Goal: Task Accomplishment & Management: Use online tool/utility

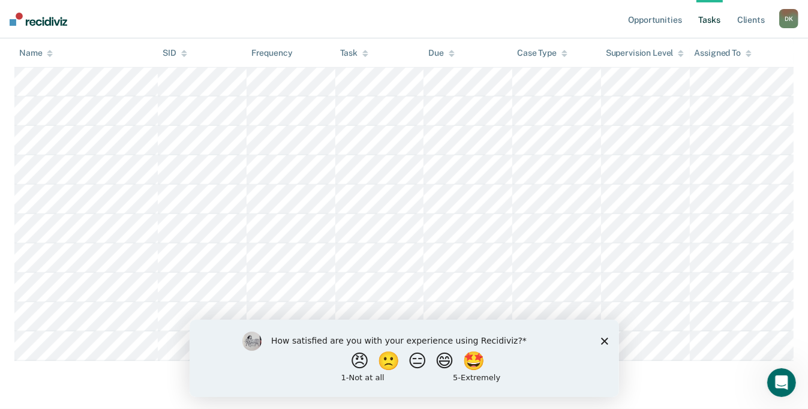
scroll to position [1317, 0]
click at [602, 342] on polygon "Close survey" at bounding box center [603, 340] width 7 height 7
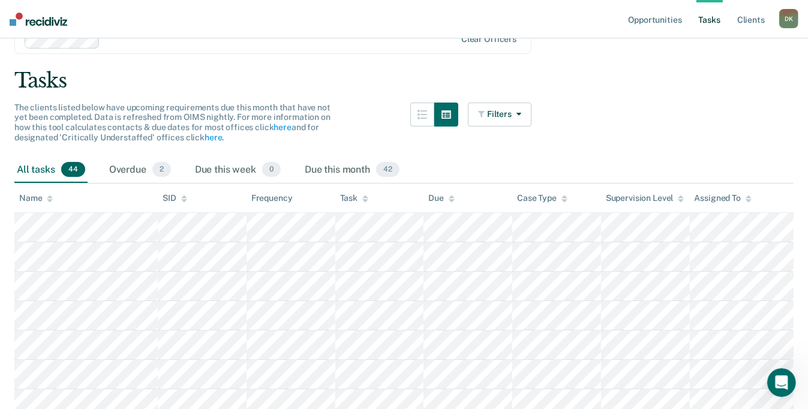
scroll to position [0, 0]
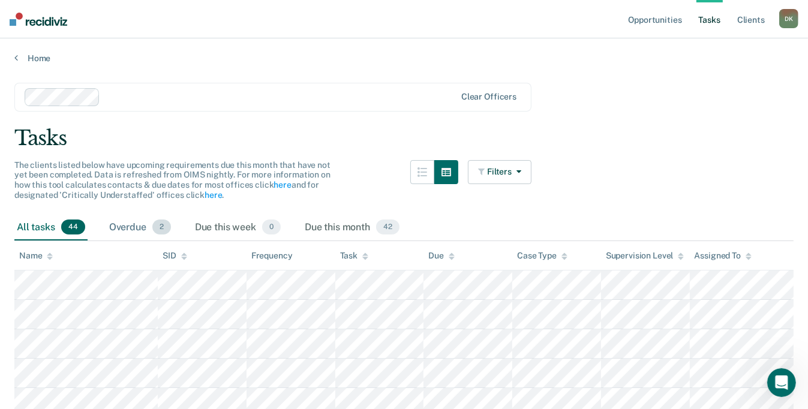
click at [119, 228] on div "Overdue 2" at bounding box center [140, 228] width 67 height 26
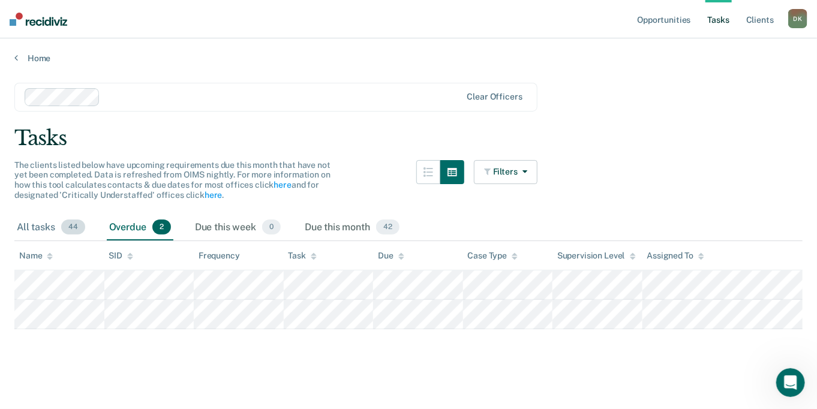
click at [17, 225] on div "All tasks 44" at bounding box center [50, 228] width 73 height 26
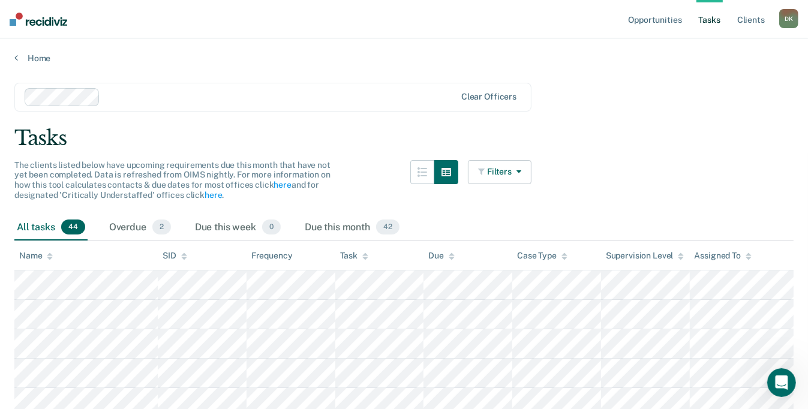
click at [522, 176] on button "Filters" at bounding box center [500, 172] width 64 height 24
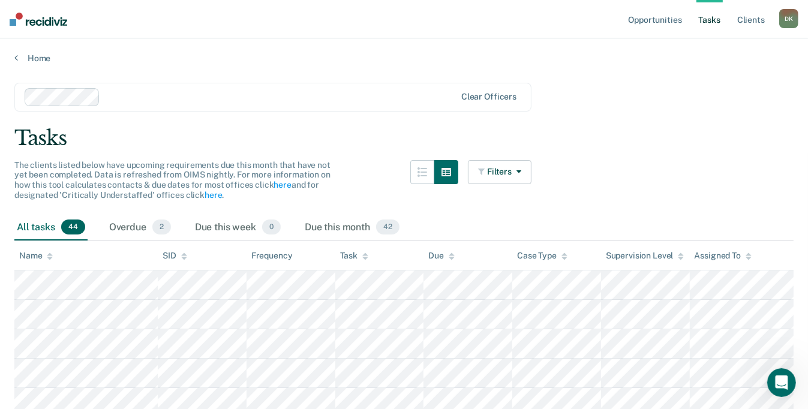
click at [50, 258] on icon at bounding box center [50, 256] width 6 height 8
click at [50, 255] on icon at bounding box center [50, 253] width 6 height 3
click at [49, 258] on icon at bounding box center [50, 258] width 6 height 3
